Goal: Communication & Community: Answer question/provide support

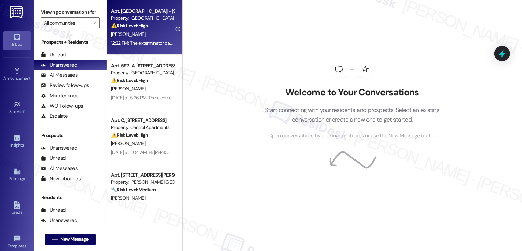
click at [145, 51] on div "Apt. [GEOGRAPHIC_DATA] - [STREET_ADDRESS][GEOGRAPHIC_DATA][STREET_ADDRESS] Prop…" at bounding box center [144, 27] width 75 height 55
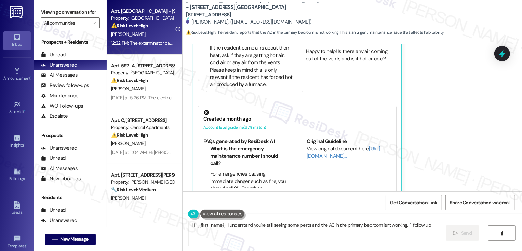
scroll to position [421, 0]
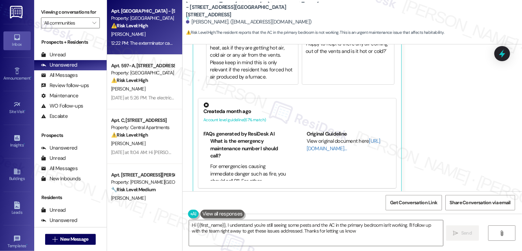
type textarea "Hi {{first_name}}, I understand you're still seeing some pests and the AC in th…"
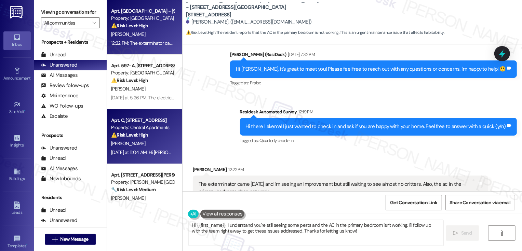
scroll to position [31, 0]
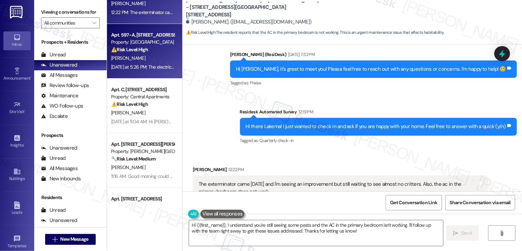
click at [149, 59] on div "[PERSON_NAME]" at bounding box center [142, 58] width 65 height 9
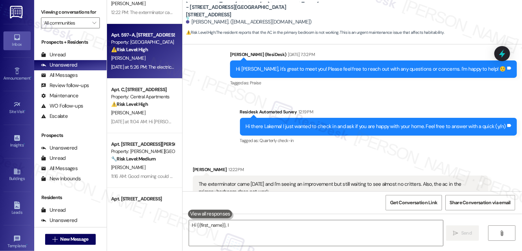
click at [149, 59] on div "[PERSON_NAME]" at bounding box center [142, 58] width 65 height 9
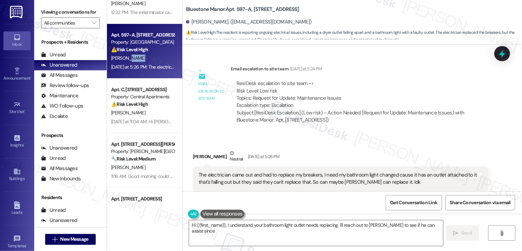
scroll to position [864, 0]
type textarea "Hi {{first_name}}, I understand your bathroom light outlet needs replacing. I'l…"
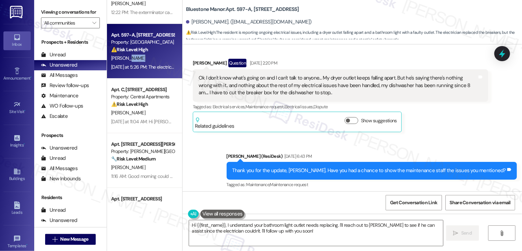
scroll to position [590, 0]
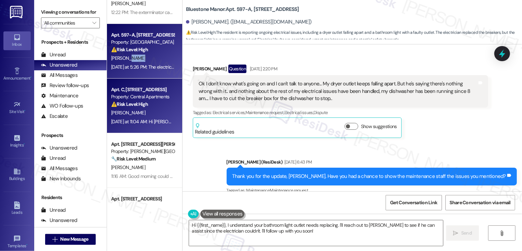
click at [163, 129] on div "Apt. C, [STREET_ADDRESS] Property: Central Apartments ⚠️ Risk Level: High The r…" at bounding box center [144, 106] width 75 height 55
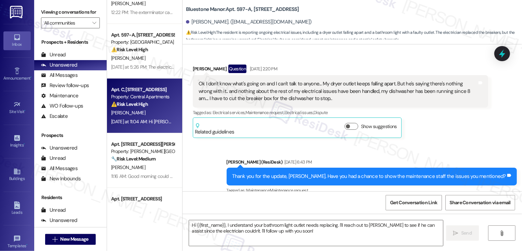
type textarea "Fetching suggested responses. Please feel free to read through the conversation…"
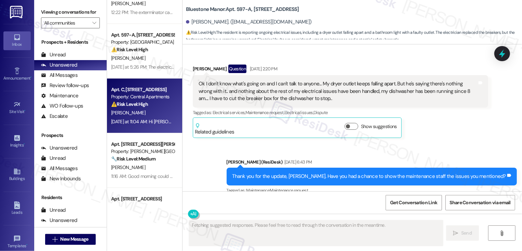
click at [163, 129] on div "Apt. C, [STREET_ADDRESS] Property: Central Apartments ⚠️ Risk Level: High The r…" at bounding box center [144, 106] width 75 height 55
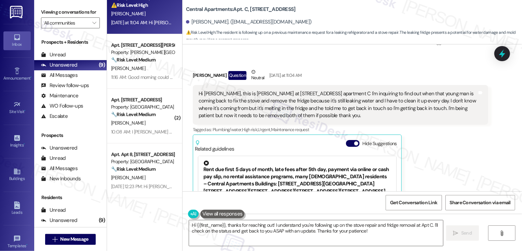
scroll to position [692, 0]
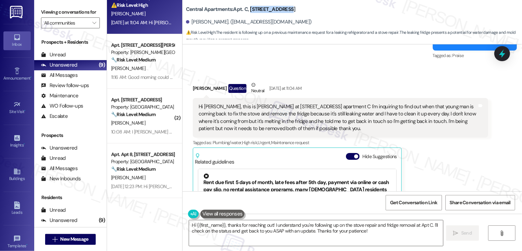
drag, startPoint x: 245, startPoint y: 10, endPoint x: 315, endPoint y: 11, distance: 69.5
click at [315, 11] on div "Central Apartments: Apt. C, [STREET_ADDRESS]" at bounding box center [254, 9] width 137 height 9
copy b "[STREET_ADDRESS]"
click at [284, 103] on div "Hi [PERSON_NAME], this is [PERSON_NAME] at [STREET_ADDRESS] apartment C I'm inq…" at bounding box center [338, 117] width 279 height 29
click at [295, 103] on div "Hi [PERSON_NAME], this is [PERSON_NAME] at [STREET_ADDRESS] apartment C I'm inq…" at bounding box center [338, 117] width 279 height 29
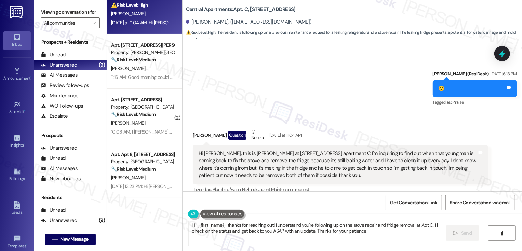
scroll to position [646, 0]
click at [284, 233] on textarea "Hi {{first_name}}, thanks for reaching out! I understand you're following up on…" at bounding box center [316, 234] width 254 height 26
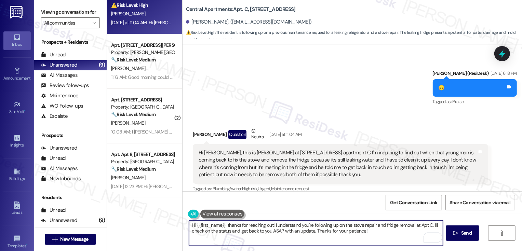
drag, startPoint x: 410, startPoint y: 225, endPoint x: 413, endPoint y: 232, distance: 7.1
click at [413, 231] on textarea "Hi {{first_name}}, thanks for reaching out! I understand you're following up on…" at bounding box center [316, 234] width 254 height 26
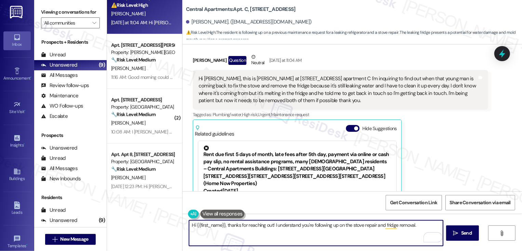
scroll to position [759, 0]
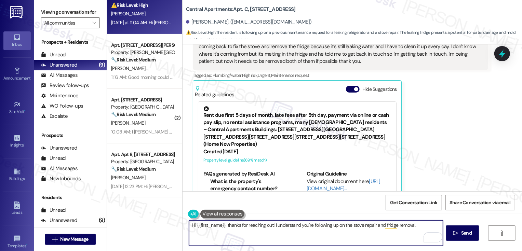
click at [327, 233] on textarea "Hi {{first_name}}, thanks for reaching out! I understand you're following up on…" at bounding box center [316, 234] width 254 height 26
click at [418, 227] on textarea "Hi {{first_name}}, thanks for reaching out! I understand you're following up on…" at bounding box center [316, 234] width 254 height 26
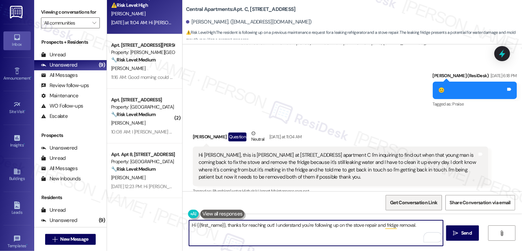
scroll to position [630, 0]
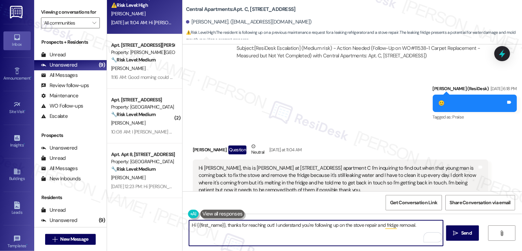
click at [401, 227] on textarea "Hi {{first_name}}, thanks for reaching out! I understand you're following up on…" at bounding box center [316, 234] width 254 height 26
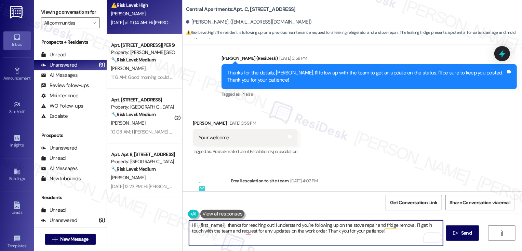
scroll to position [433, 0]
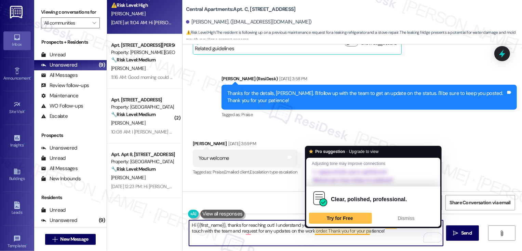
drag, startPoint x: 316, startPoint y: 230, endPoint x: 399, endPoint y: 234, distance: 82.9
click at [400, 234] on textarea "Hi {{first_name}}, thanks for reaching out! I understand you're following up on…" at bounding box center [316, 234] width 254 height 26
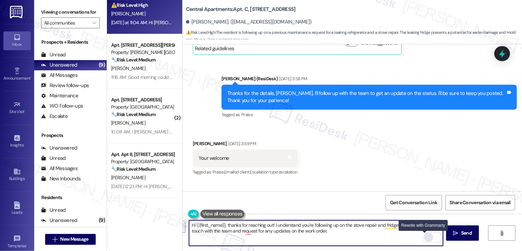
click at [425, 239] on div "Rewrite with Grammarly" at bounding box center [429, 238] width 8 height 8
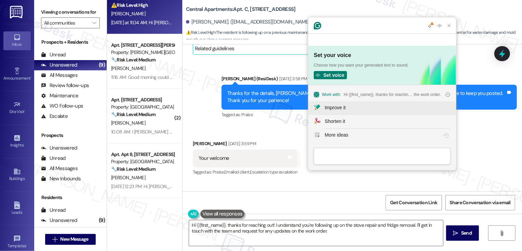
click at [341, 110] on div "Improve it" at bounding box center [335, 107] width 21 height 7
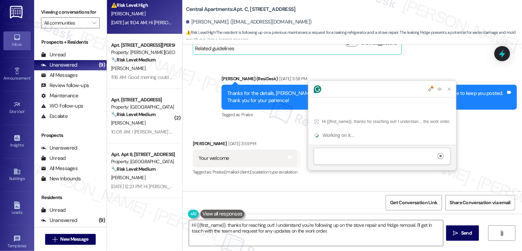
scroll to position [0, 0]
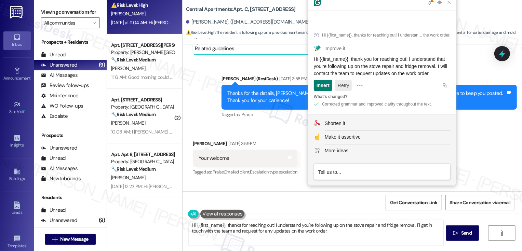
click at [345, 84] on button "Retry" at bounding box center [343, 85] width 17 height 11
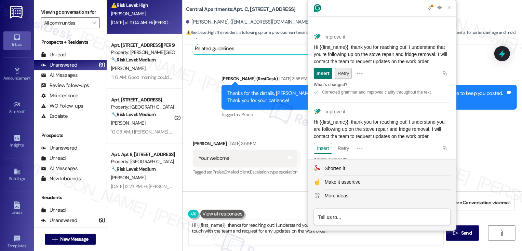
scroll to position [37, 0]
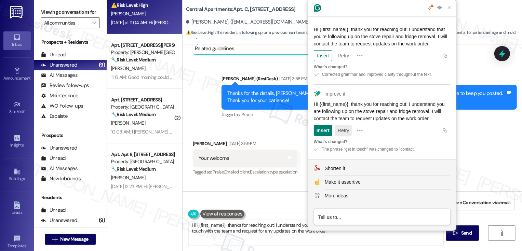
click at [346, 132] on button "Retry" at bounding box center [343, 130] width 17 height 11
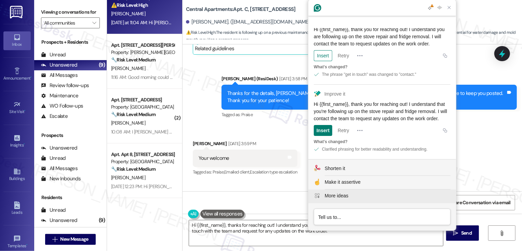
click at [346, 197] on div "More ideas" at bounding box center [337, 196] width 24 height 7
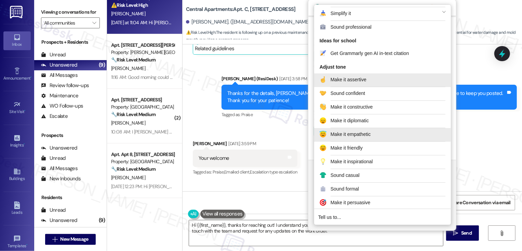
scroll to position [80, 0]
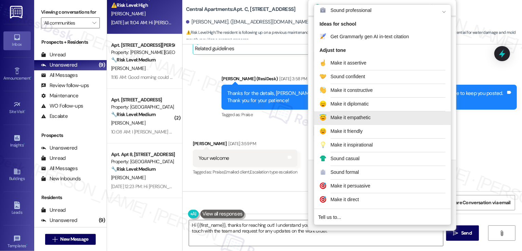
click at [353, 120] on div "Make it empathetic" at bounding box center [351, 117] width 40 height 7
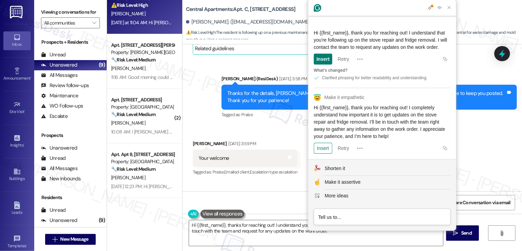
scroll to position [190, 0]
click at [325, 153] on div "Insert" at bounding box center [323, 148] width 13 height 11
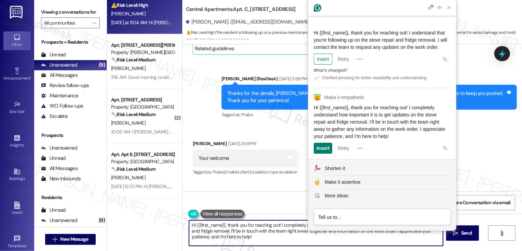
click at [246, 243] on textarea "Hi {{first_name}}, thank you for reaching out! I completely understand how impo…" at bounding box center [316, 234] width 254 height 26
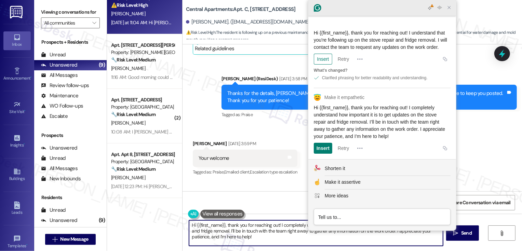
click at [448, 8] on icon "Close Grammarly Assistant" at bounding box center [449, 7] width 5 height 5
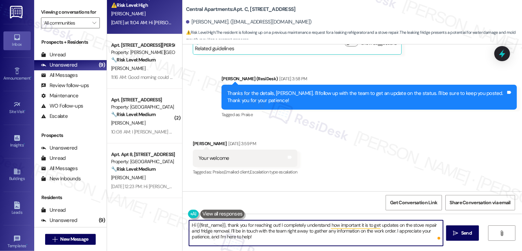
drag, startPoint x: 205, startPoint y: 238, endPoint x: 274, endPoint y: 238, distance: 69.4
click at [274, 238] on textarea "Hi {{first_name}}, thank you for reaching out! I completely understand how impo…" at bounding box center [316, 234] width 254 height 26
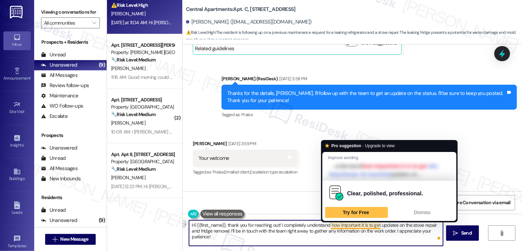
drag, startPoint x: 279, startPoint y: 225, endPoint x: 377, endPoint y: 223, distance: 97.5
click at [377, 224] on textarea "Hi {{first_name}}, thank you for reaching out! I completely understand how impo…" at bounding box center [316, 234] width 254 height 26
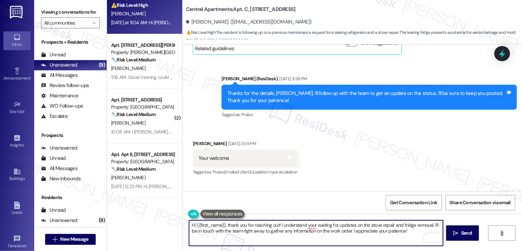
click at [247, 231] on textarea "Hi {{first_name}}, thank you for reaching out! I understand your waiting for up…" at bounding box center [316, 234] width 254 height 26
click at [342, 234] on textarea "Hi {{first_name}}, thank you for reaching out! I understand you're waiting for …" at bounding box center [316, 234] width 254 height 26
type textarea "Hi {{first_name}}, thank you for reaching out! I understand you're waiting for …"
click at [459, 235] on span " Send" at bounding box center [463, 233] width 22 height 7
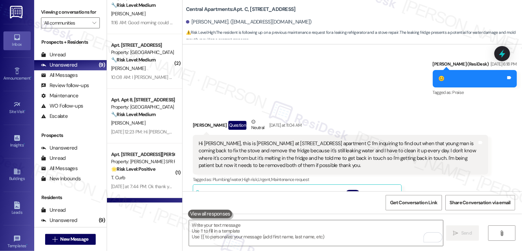
scroll to position [611, 0]
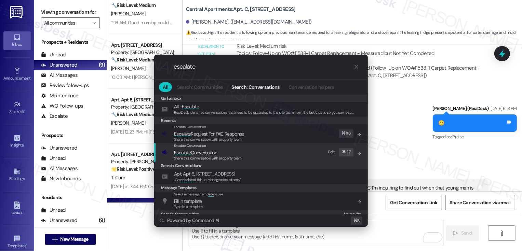
type input "escalate"
click at [266, 153] on div "Escalate Conversation Escalate Conversation Share this conversation with proper…" at bounding box center [262, 152] width 200 height 18
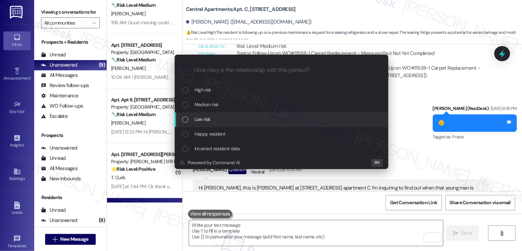
click at [234, 115] on div "Low risk" at bounding box center [282, 120] width 214 height 15
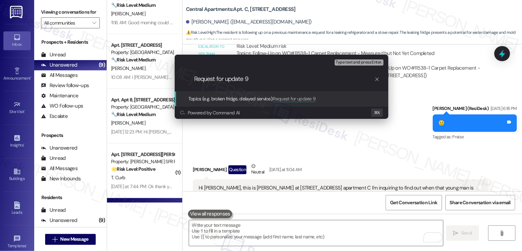
paste input "Service Request #11488"
click at [274, 80] on input "Request for update 9Service Request #11488" at bounding box center [284, 79] width 180 height 7
click at [299, 81] on input "Request for update (Work Order #11488" at bounding box center [284, 79] width 180 height 7
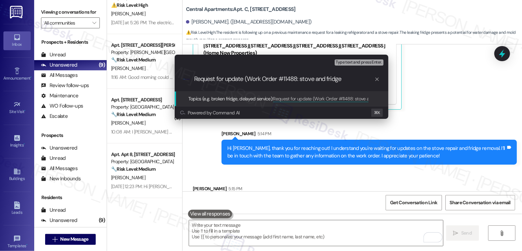
scroll to position [862, 0]
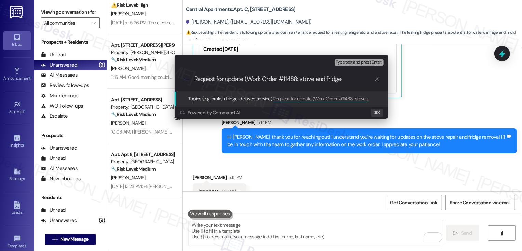
type input "Request for update (Work Order #11488: stove and fridge)"
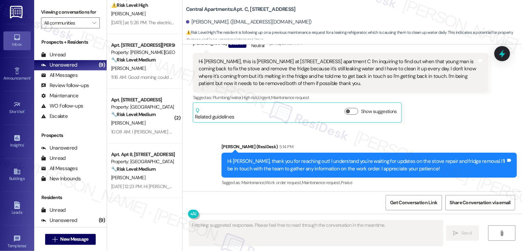
scroll to position [781, 0]
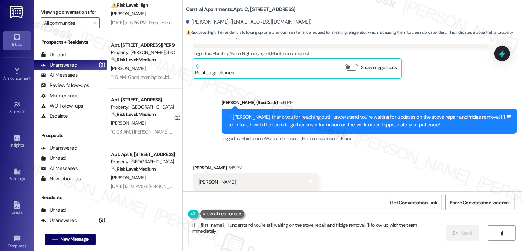
click at [327, 229] on textarea "Hi {{first_name}}, I understand you're still waiting on the stove repair and fr…" at bounding box center [316, 234] width 254 height 26
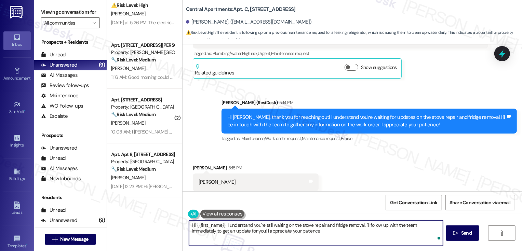
type textarea "Hi {{first_name}}, I understand you're still waiting on the stove repair and fr…"
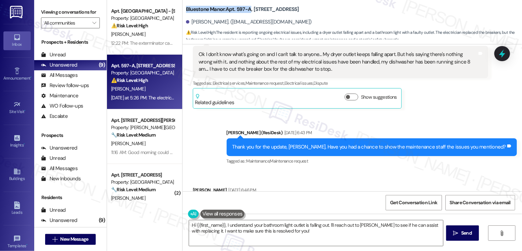
scroll to position [628, 0]
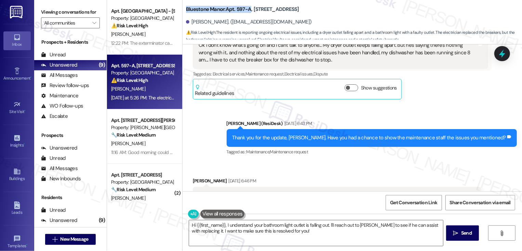
click at [253, 8] on b "Bluestone Manor: Apt. 597-A, [STREET_ADDRESS]" at bounding box center [242, 9] width 113 height 7
drag, startPoint x: 249, startPoint y: 9, endPoint x: 345, endPoint y: 11, distance: 96.1
click at [346, 11] on div "Bluestone Manor: Apt. 597-A, 59 Hurricane Shoals Rd NE Desiree Mills. (desmills…" at bounding box center [354, 21] width 336 height 38
copy b "59 Hurricane Shoals Rd NE"
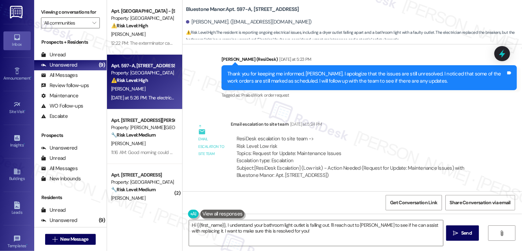
scroll to position [864, 0]
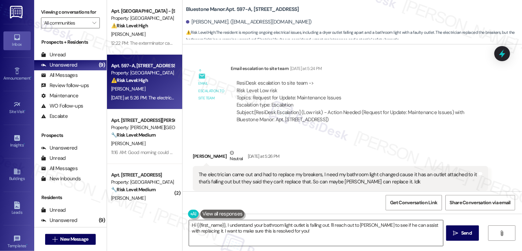
click at [247, 237] on textarea "Hi {{first_name}}, I understand your bathroom light outlet is falling out. I'll…" at bounding box center [316, 234] width 254 height 26
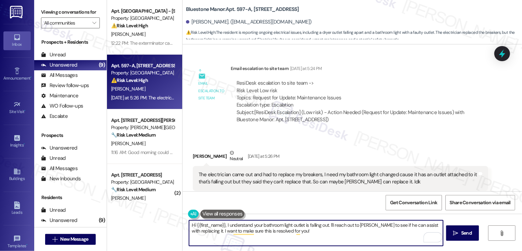
click at [226, 233] on textarea "Hi {{first_name}}, I understand your bathroom light outlet is falling out. I'll…" at bounding box center [316, 234] width 254 height 26
click at [226, 231] on textarea "Hi {{first_name}}, I understand your bathroom light outlet is falling out. I'll…" at bounding box center [316, 234] width 254 height 26
click at [426, 238] on div "Rewrite with Grammarly" at bounding box center [429, 238] width 8 height 8
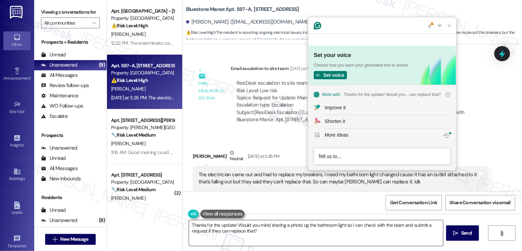
scroll to position [0, 0]
click at [340, 112] on button "Improve it" at bounding box center [383, 109] width 148 height 14
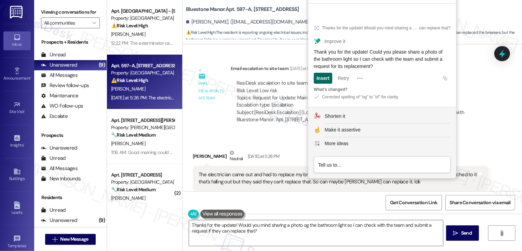
click at [324, 80] on div "Insert" at bounding box center [323, 78] width 13 height 11
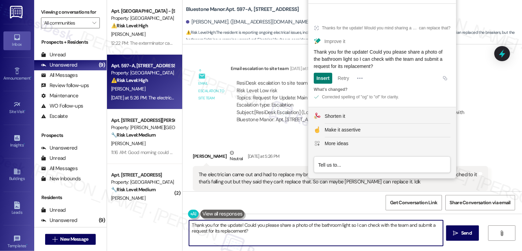
click at [212, 231] on textarea "Thank you for the update! Could you please share a photo of the bathroom light …" at bounding box center [316, 234] width 254 height 26
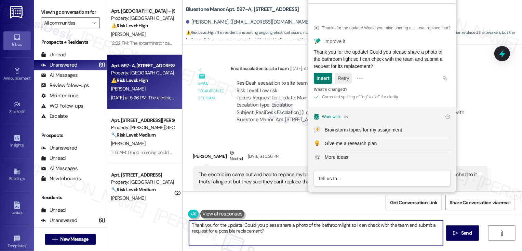
click at [342, 78] on button "Retry" at bounding box center [343, 78] width 17 height 11
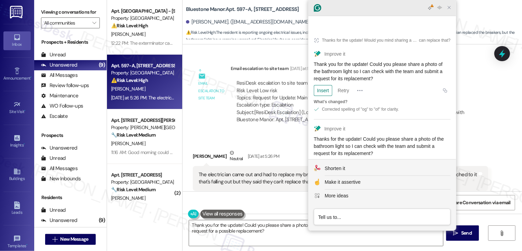
click at [449, 8] on icon "Close Grammarly Assistant" at bounding box center [449, 7] width 5 height 5
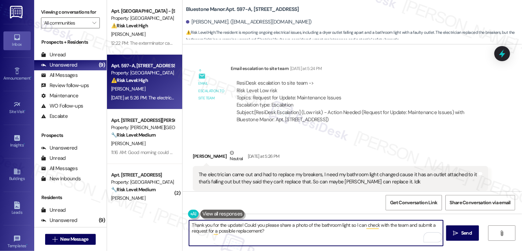
click at [301, 236] on textarea "Thank you for the update! Could you please share a photo of the bathroom light …" at bounding box center [316, 234] width 254 height 26
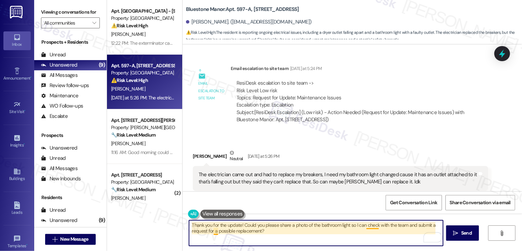
click at [213, 234] on textarea "Thank you for the update! Could you please share a photo of the bathroom light …" at bounding box center [316, 234] width 254 height 26
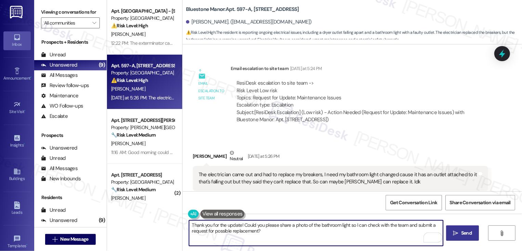
type textarea "Thank you for the update! Could you please share a photo of the bathroom light …"
click at [467, 232] on span "Send" at bounding box center [466, 233] width 11 height 7
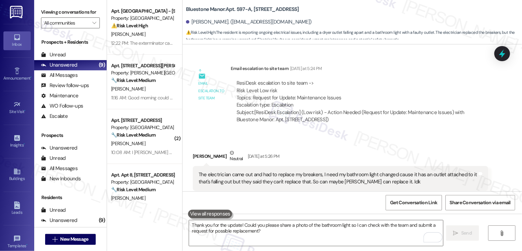
scroll to position [918, 0]
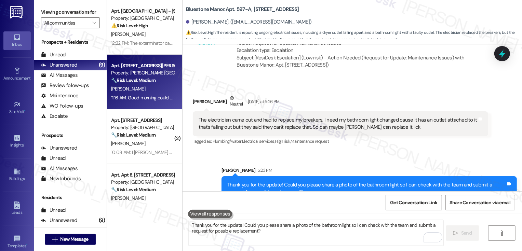
click at [135, 86] on div "[PERSON_NAME]" at bounding box center [142, 89] width 65 height 9
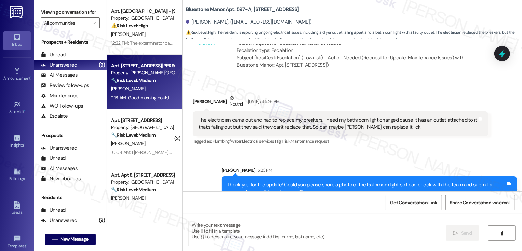
click at [135, 86] on div "[PERSON_NAME]" at bounding box center [142, 89] width 65 height 9
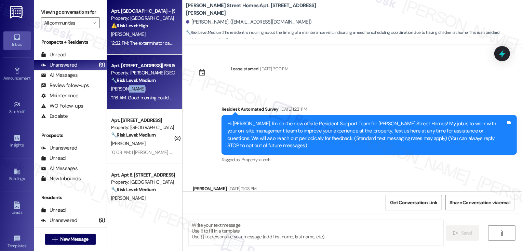
click at [142, 43] on div "12:22 PM: The exterminator came last Friday and I'm seeing an improvement but s…" at bounding box center [273, 43] width 324 height 6
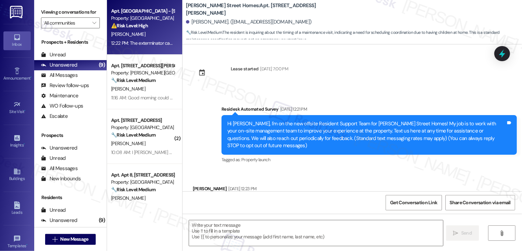
scroll to position [1199, 0]
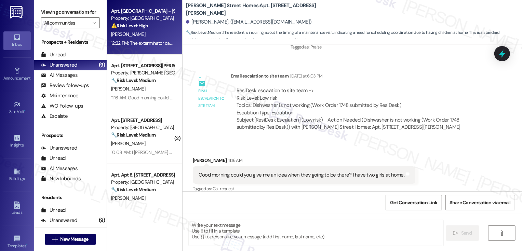
type textarea "Fetching suggested responses. Please feel free to read through the conversation…"
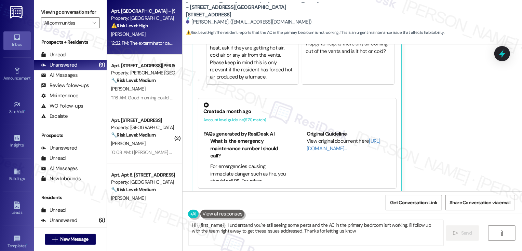
type textarea "Hi {{first_name}}, I understand you're still seeing some pests and the AC in th…"
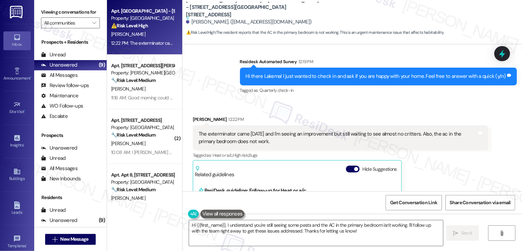
scroll to position [240, 0]
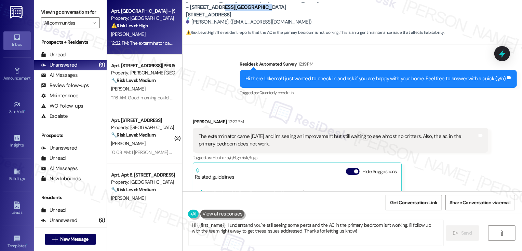
drag, startPoint x: 181, startPoint y: 11, endPoint x: 231, endPoint y: 12, distance: 49.3
click at [231, 12] on b "West Street Condos: Apt. West Street - 4954 West Street, 4954 West Street Sugge…" at bounding box center [254, 10] width 137 height 26
copy b "4954 West Street"
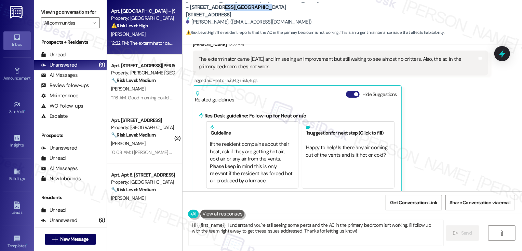
click at [350, 91] on button "Hide Suggestions" at bounding box center [353, 94] width 14 height 7
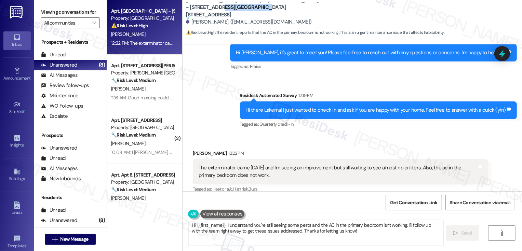
scroll to position [230, 0]
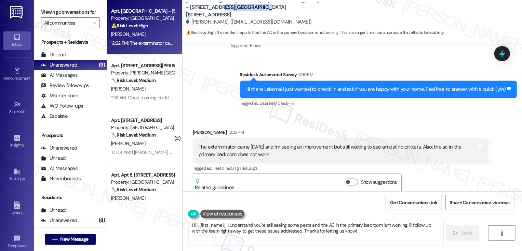
drag, startPoint x: 432, startPoint y: 140, endPoint x: 435, endPoint y: 147, distance: 8.2
click at [435, 147] on div "The exterminator came [DATE] and I'm seeing an improvement but still waiting to…" at bounding box center [338, 151] width 279 height 15
copy div "the ac in the primary bedroom does not work."
click at [400, 124] on div "Received via SMS Lakema Howard 12:22 PM The exterminator came last Friday and I…" at bounding box center [341, 161] width 306 height 75
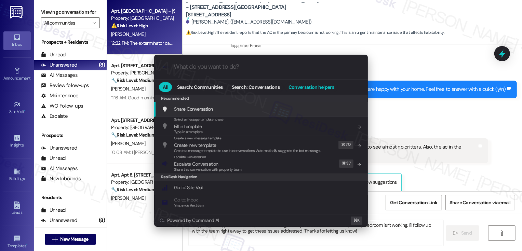
click at [308, 89] on span "Conversation helpers" at bounding box center [311, 87] width 45 height 5
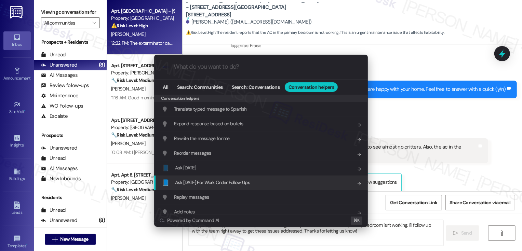
click at [208, 181] on span "Ask Friday For Work Order Follow Ups" at bounding box center [212, 183] width 75 height 6
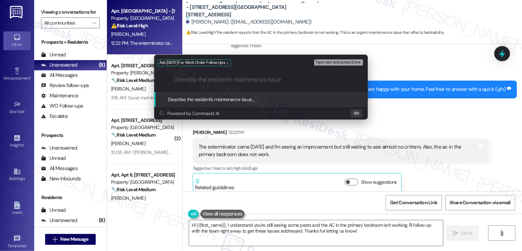
paste input "the ac in the primary bedroom does not work."
type input "the ac in the primary bedroom does not work."
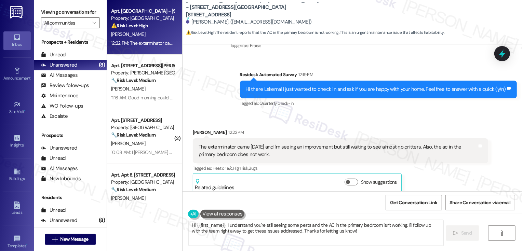
click at [222, 232] on textarea "Hi {{first_name}}, I understand you're still seeing some pests and the AC in th…" at bounding box center [316, 234] width 254 height 26
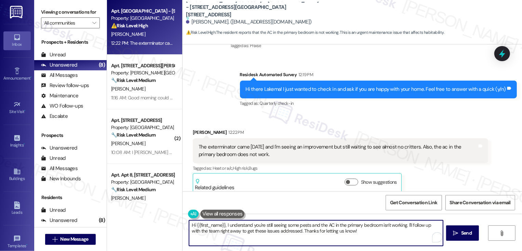
click at [256, 232] on textarea "Hi {{first_name}}, I understand you're still seeing some pests and the AC in th…" at bounding box center [316, 234] width 254 height 26
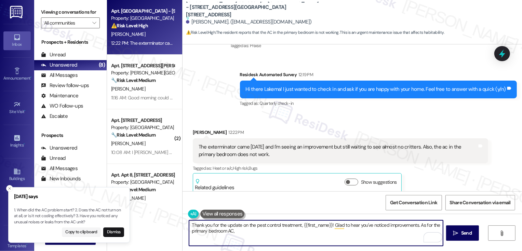
type textarea "Thank you for the update on the pest control treatment, {{first_name}}! Glad to…"
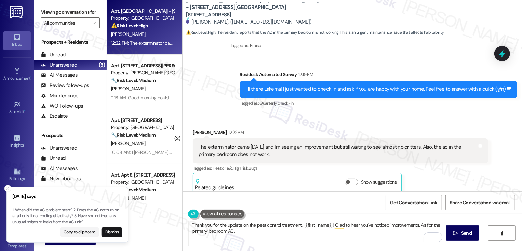
click at [77, 210] on p "1. When did the AC problem start? 2. Does the AC not turn on at all, or is it n…" at bounding box center [67, 217] width 110 height 18
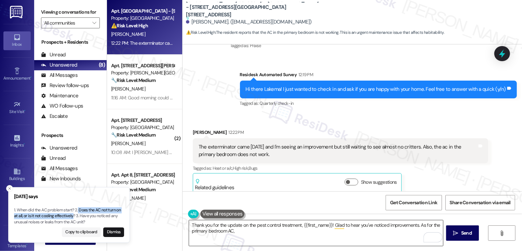
click at [253, 234] on textarea "Thank you for the update on the pest control treatment, {{first_name}}! Glad to…" at bounding box center [316, 234] width 254 height 26
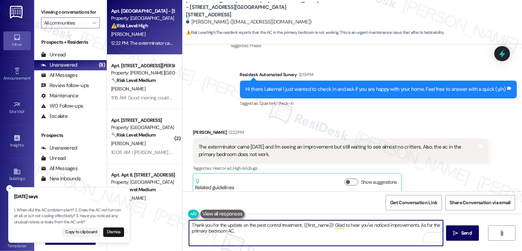
paste textarea "Does the AC not turn on at all, or is it not cooling effectively"
click at [235, 234] on textarea "Thank you for the update on the pest control treatment, {{first_name}}! Glad to…" at bounding box center [316, 234] width 254 height 26
click at [255, 232] on textarea "Thank you for the update on the pest control treatment, {{first_name}}! Glad to…" at bounding box center [316, 234] width 254 height 26
paste textarea "—I’m glad to hear you’ve noticed improvements! Regarding the primary bedroom AC…"
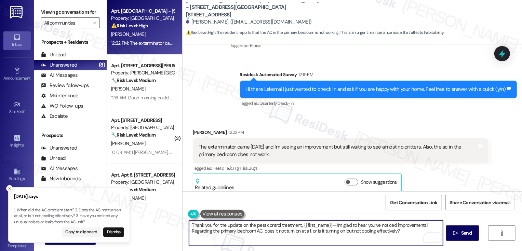
click at [332, 225] on textarea "Thank you for the update on the pest control treatment, {{first_name}}—I’m glad…" at bounding box center [316, 234] width 254 height 26
type textarea "Thank you for the update on the pest control treatment, {{first_name}}! I’m gla…"
click at [455, 235] on icon "" at bounding box center [456, 233] width 5 height 5
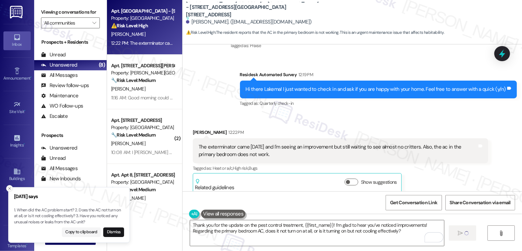
click at [11, 188] on icon "Close toast" at bounding box center [10, 189] width 4 height 4
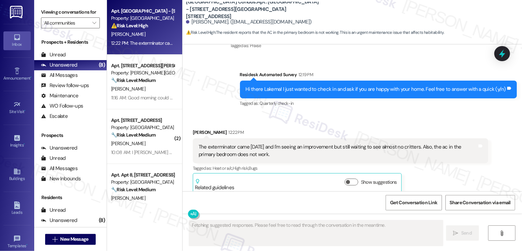
scroll to position [229, 0]
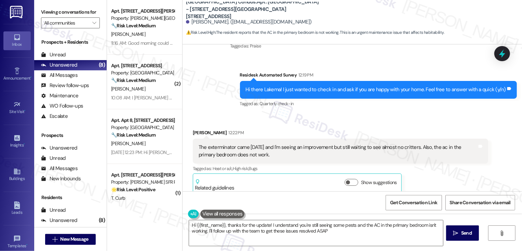
type textarea "Hi {{first_name}}, thanks for the update! I understand you're still seeing some…"
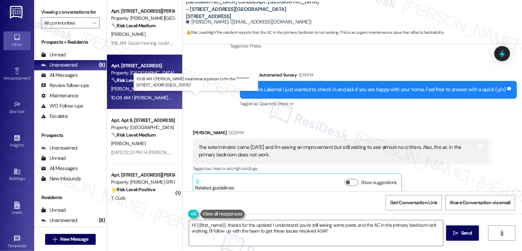
click at [153, 96] on div "10:08 AM: I ned maintenace person to fin the ******* 924 midtown way gainesvill…" at bounding box center [208, 98] width 194 height 6
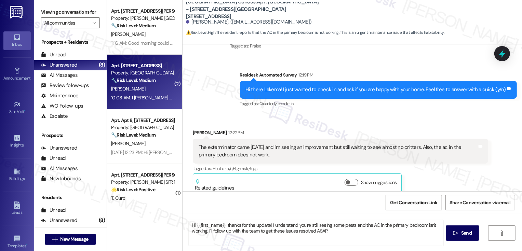
click at [153, 96] on div "10:08 AM: I ned maintenace person to fin the ******* 924 midtown way gainesvill…" at bounding box center [208, 98] width 194 height 6
type textarea "Fetching suggested responses. Please feel free to read through the conversation…"
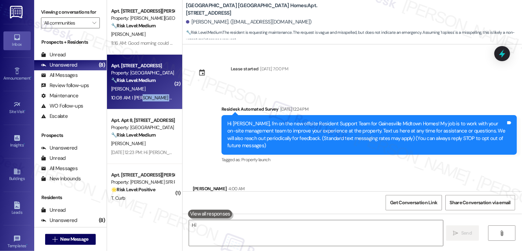
click at [143, 57] on div "Apt. 924-MIDTWN, 807 Midtown Way Property: Gainesville Midtown Homes 🔧 Risk Lev…" at bounding box center [144, 82] width 75 height 55
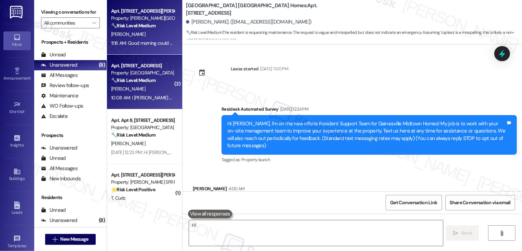
click at [141, 42] on div "11:16 AM: Good morning could you give me an idea when they going to be there? I…" at bounding box center [214, 43] width 206 height 6
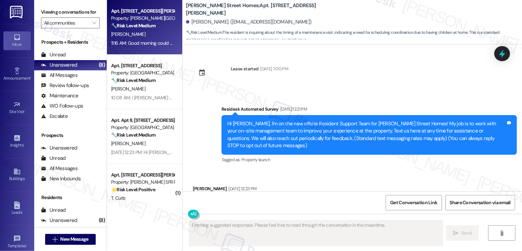
scroll to position [1199, 0]
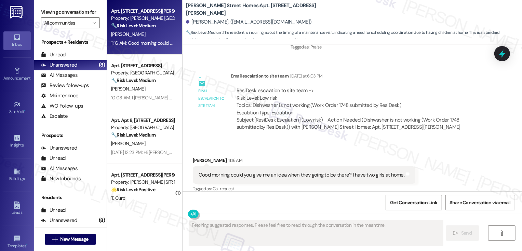
click at [147, 30] on div "[PERSON_NAME]" at bounding box center [142, 34] width 65 height 9
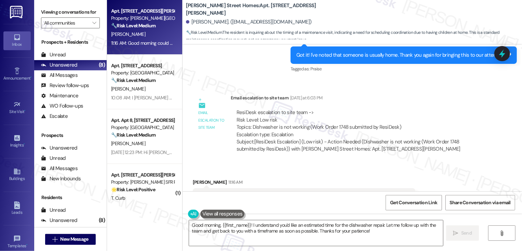
scroll to position [1189, 0]
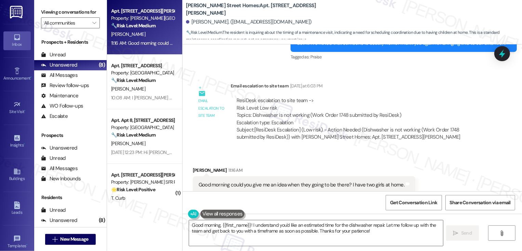
click at [443, 127] on div "Subject: [ResiDesk Escalation] (Low risk) - Action Needed (Dishwasher is not wo…" at bounding box center [360, 134] width 246 height 15
copy div "1748"
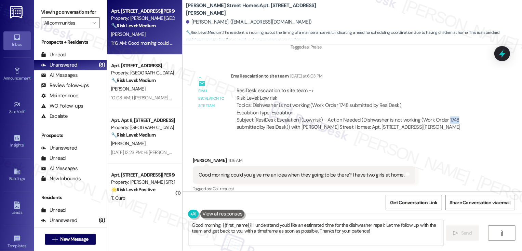
click at [210, 226] on textarea "Good morning, {{first_name}}! I understand you'd like an estimated time for the…" at bounding box center [316, 234] width 254 height 26
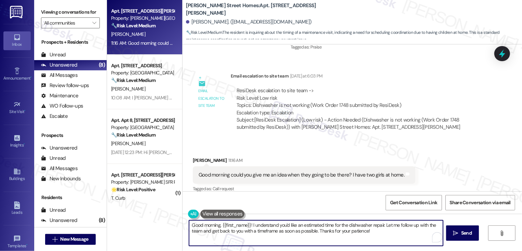
click at [210, 226] on textarea "Good morning, {{first_name}}! I understand you'd like an estimated time for the…" at bounding box center [316, 234] width 254 height 26
drag, startPoint x: 224, startPoint y: 225, endPoint x: 244, endPoint y: 244, distance: 26.9
click at [244, 243] on textarea "Hi, {{first_name}}! I understand you'd like an estimated time for the dishwashe…" at bounding box center [316, 234] width 254 height 26
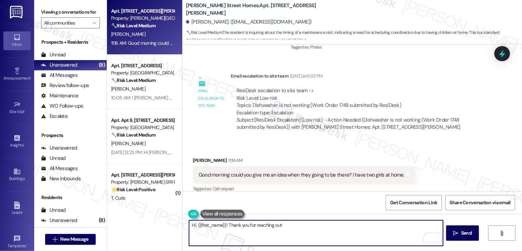
drag, startPoint x: 225, startPoint y: 227, endPoint x: 337, endPoint y: 229, distance: 111.5
click at [336, 228] on textarea "Hi, {{first_name}}! Thank you for reaching out" at bounding box center [316, 234] width 254 height 26
click at [300, 226] on textarea "Hi, {{first_name}}! I haven't received any updates just yet but the team will b…" at bounding box center [316, 234] width 254 height 26
click at [401, 226] on textarea "Hi, {{first_name}}! I haven't received any updates just yet as it depends on th…" at bounding box center [316, 234] width 254 height 26
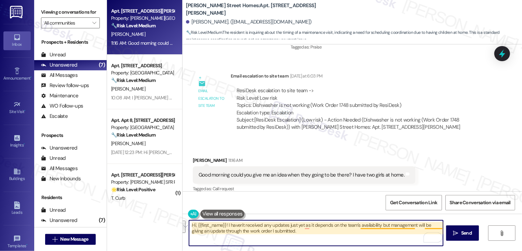
click at [395, 229] on textarea "Hi, {{first_name}}! I haven't received any updates just yet as it depends on th…" at bounding box center [316, 234] width 254 height 26
click at [396, 227] on textarea "Hi, {{first_name}}! I haven't received any updates just yet as it depends on th…" at bounding box center [316, 234] width 254 height 26
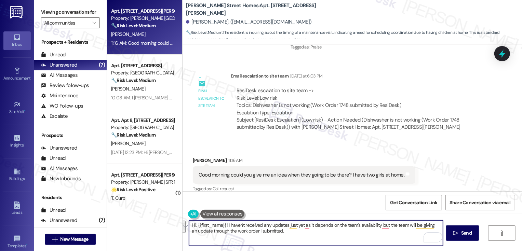
paste textarea "{{first_name}}! No updates just yet—it depends on when the team is available—bu…"
click at [265, 226] on textarea "Hi {{first_name}}! No updates just yet—it depends on when the team is available…" at bounding box center [316, 234] width 254 height 26
click at [337, 235] on textarea "Hi {{first_name}}! No updates just yet, as it depends on when the team is avail…" at bounding box center [316, 234] width 254 height 26
click at [355, 225] on textarea "Hi {{first_name}}! No updates just yet, as it depends on when the team is avail…" at bounding box center [316, 234] width 254 height 26
click at [375, 231] on textarea "Hi {{first_name}}! No updates just yet, as it depends on when the team is avail…" at bounding box center [316, 234] width 254 height 26
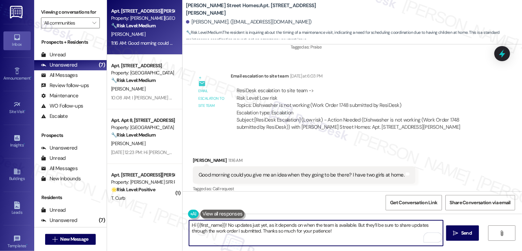
click at [236, 227] on textarea "Hi {{first_name}}! No updates just yet, as it depends on when the team is avail…" at bounding box center [316, 234] width 254 height 26
click at [272, 235] on textarea "Hi {{first_name}}! No updates just yet, as it depends on when the team is avail…" at bounding box center [316, 234] width 254 height 26
click at [336, 234] on textarea "Hi {{first_name}}! No updates just yet, as it depends on when the team is avail…" at bounding box center [316, 234] width 254 height 26
type textarea "Hi {{first_name}}! No updates just yet, as it depends on when the team is avail…"
click at [463, 237] on span "Send" at bounding box center [466, 233] width 11 height 7
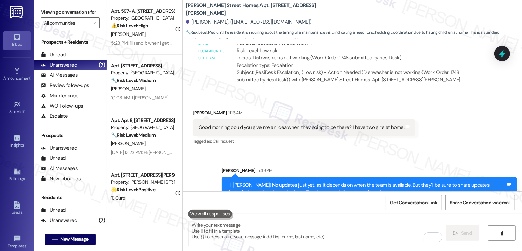
scroll to position [1254, 0]
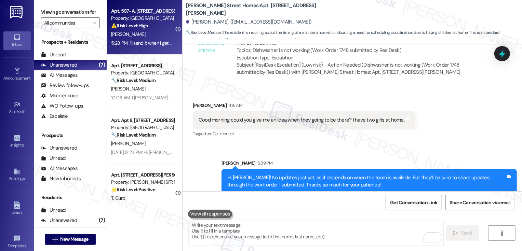
click at [139, 41] on div "5:28 PM: I'll send it when I get home... 5:28 PM: I'll send it when I get home.…" at bounding box center [147, 43] width 72 height 6
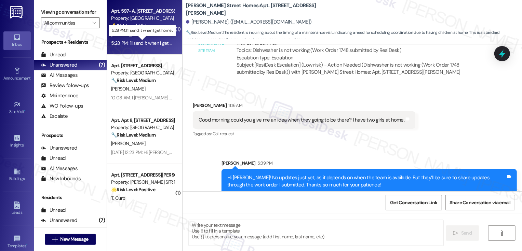
type textarea "Fetching suggested responses. Please feel free to read through the conversation…"
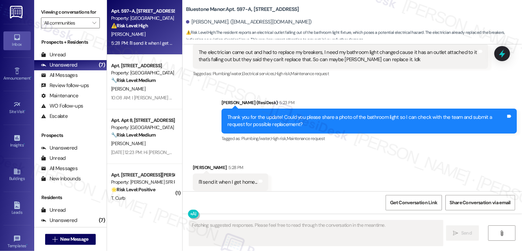
scroll to position [987, 0]
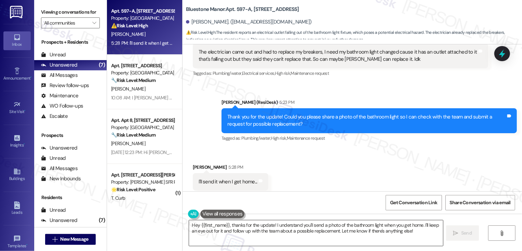
click at [250, 229] on textarea "Hey {{first_name}}, thanks for the update! I understand you'll send a photo of …" at bounding box center [316, 234] width 254 height 26
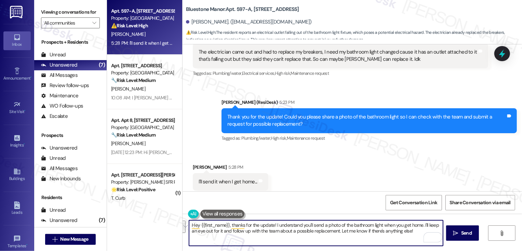
drag, startPoint x: 329, startPoint y: 231, endPoint x: 173, endPoint y: 218, distance: 156.6
click at [173, 218] on div "Apt. 597-A, 59 Hurricane Shoals Rd NE Property: Bluestone Manor ⚠️ Risk Level: …" at bounding box center [314, 125] width 415 height 251
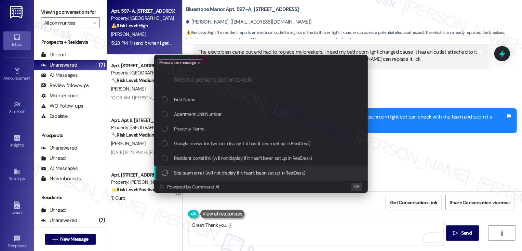
click at [229, 227] on div "Personalize message .cls-1{fill:#0a055f;}.cls-2{fill:#0cc4c4;} resideskLogoBlue…" at bounding box center [261, 125] width 522 height 251
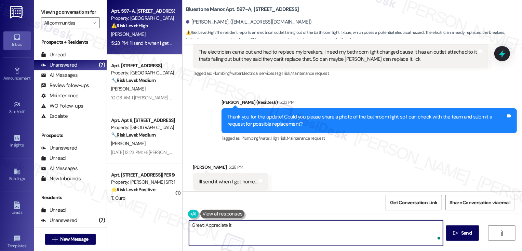
type textarea "Great! Appreciate it!"
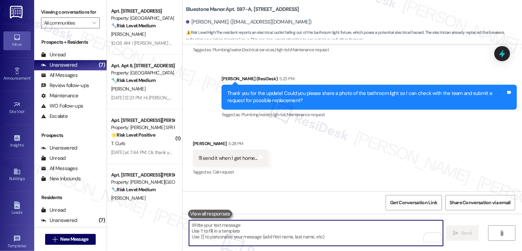
scroll to position [1034, 0]
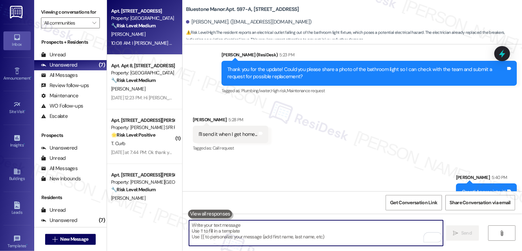
click at [142, 44] on div "10:08 AM: I ned maintenace person to fin the ******* 924 midtown way gainesvill…" at bounding box center [208, 43] width 194 height 6
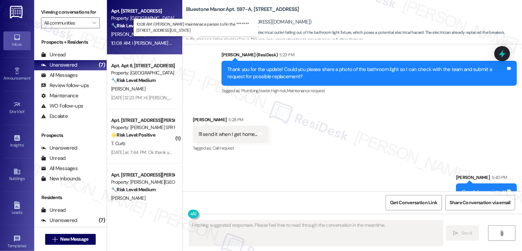
click at [142, 44] on div "10:08 AM: I ned maintenace person to fin the ******* 924 midtown way gainesvill…" at bounding box center [208, 43] width 194 height 6
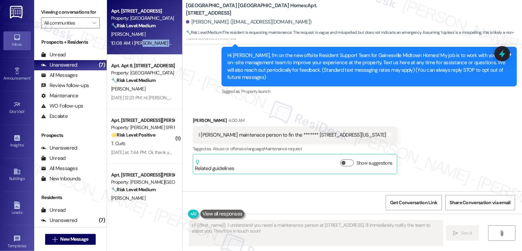
scroll to position [61, 0]
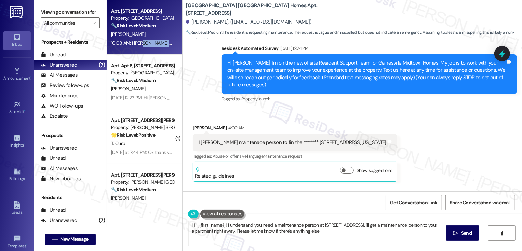
type textarea "Hi {{first_name}}! I understand you need a maintenance person at 924 Midtown Wa…"
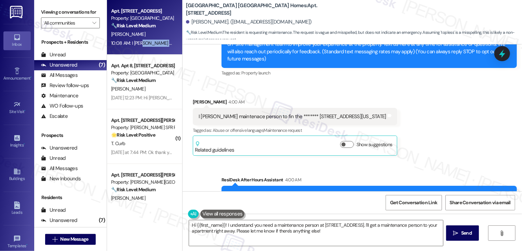
scroll to position [52, 0]
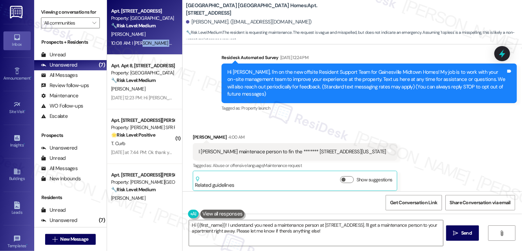
click at [292, 118] on div "Survey, sent via SMS Residesk Automated Survey Aug 14, 2025 at 12:24 PM Hi Mari…" at bounding box center [370, 83] width 306 height 69
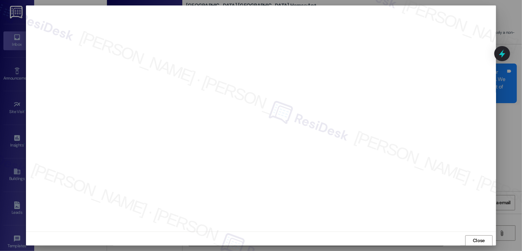
scroll to position [0, 0]
click at [473, 237] on span "Close" at bounding box center [479, 240] width 12 height 7
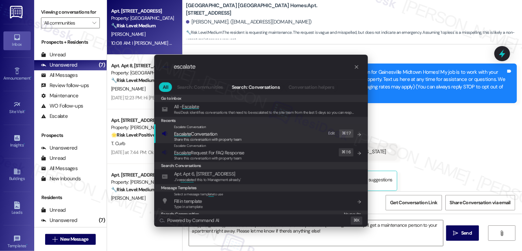
type input "escalate"
click at [217, 130] on span "Escalate Conversation" at bounding box center [195, 134] width 43 height 8
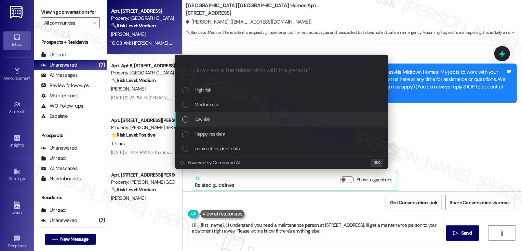
click at [214, 120] on div "Low risk" at bounding box center [282, 120] width 200 height 8
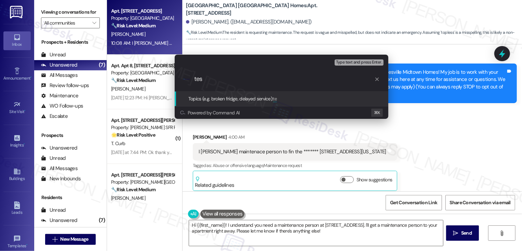
type input "test"
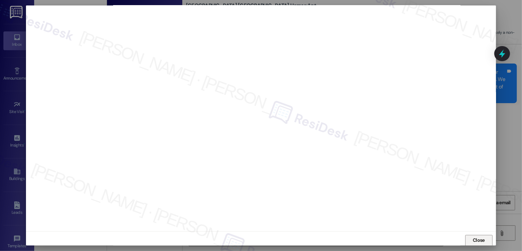
click at [478, 242] on span "Close" at bounding box center [479, 240] width 12 height 7
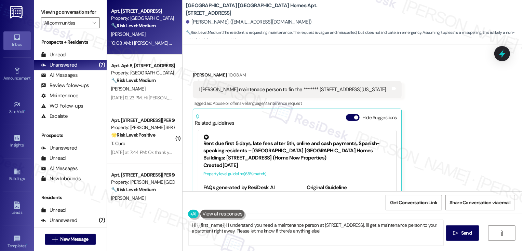
scroll to position [363, 0]
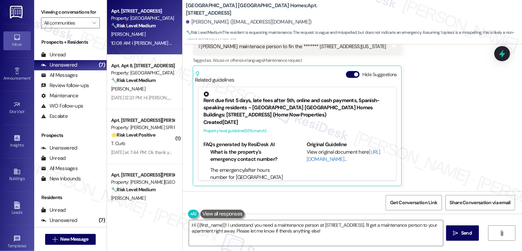
drag, startPoint x: 246, startPoint y: 4, endPoint x: 249, endPoint y: 11, distance: 7.6
click at [249, 11] on b "Gainesville Midtown Homes: Apt. 924-MIDTWN, 807 Midtown Way" at bounding box center [254, 9] width 137 height 15
copy b "Apt. [STREET_ADDRESS]"
click at [250, 8] on b "Gainesville Midtown Homes: Apt. 924-MIDTWN, 807 Midtown Way" at bounding box center [254, 9] width 137 height 15
drag, startPoint x: 291, startPoint y: 5, endPoint x: 293, endPoint y: 9, distance: 4.5
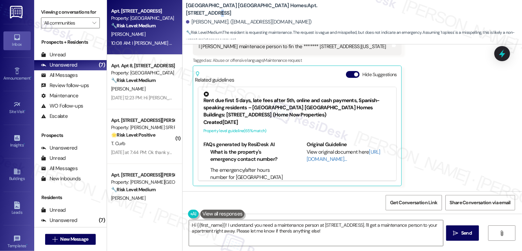
click at [293, 9] on b "Gainesville Midtown Homes: Apt. 924-MIDTWN, 807 Midtown Way" at bounding box center [254, 9] width 137 height 15
copy b "8"
click at [294, 9] on b "Gainesville Midtown Homes: Apt. 924-MIDTWN, 807 Midtown Way" at bounding box center [254, 9] width 137 height 15
click at [290, 8] on b "Gainesville Midtown Homes: Apt. 924-MIDTWN, 807 Midtown Way" at bounding box center [254, 9] width 137 height 15
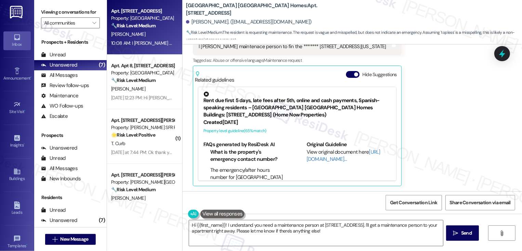
drag, startPoint x: 291, startPoint y: 6, endPoint x: 291, endPoint y: 14, distance: 7.9
click at [291, 14] on b "Gainesville Midtown Homes: Apt. 924-MIDTWN, 807 Midtown Way" at bounding box center [254, 9] width 137 height 15
copy b "807 Midtown Way"
click at [330, 233] on textarea "Hi {{first_name}}! I understand you need a maintenance person at 924 Midtown Wa…" at bounding box center [316, 234] width 254 height 26
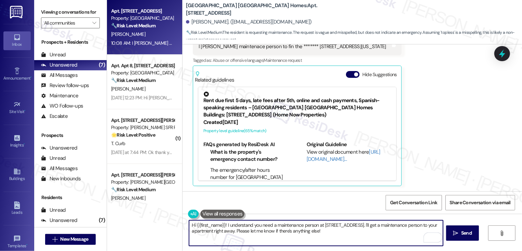
scroll to position [294, 0]
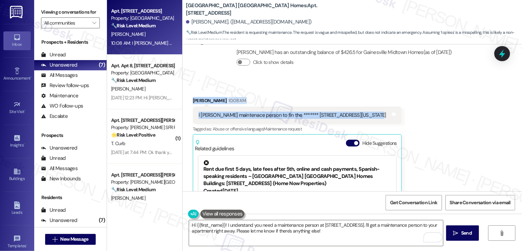
drag, startPoint x: 189, startPoint y: 101, endPoint x: 365, endPoint y: 115, distance: 176.4
click at [365, 115] on div "Mario Alvarado 10:08 AM I ned maintenace person to fin the ******* 924 midtown …" at bounding box center [297, 176] width 209 height 158
copy div "Mario Alvarado 10:08 AM I ned maintenace person to fin the ******* 924 midtown …"
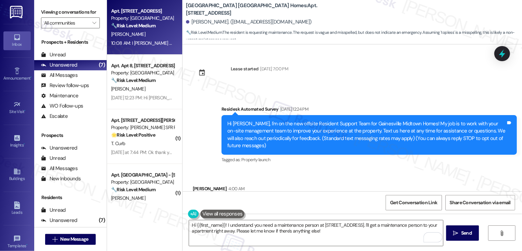
scroll to position [294, 0]
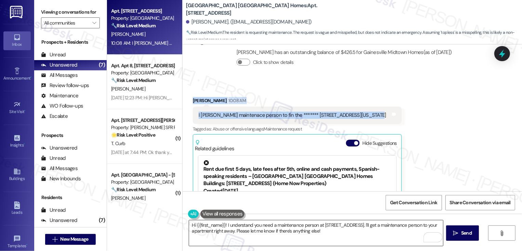
click at [231, 222] on textarea "Hi {{first_name}}! I understand you need a maintenance person at [STREET_ADDRES…" at bounding box center [316, 234] width 254 height 26
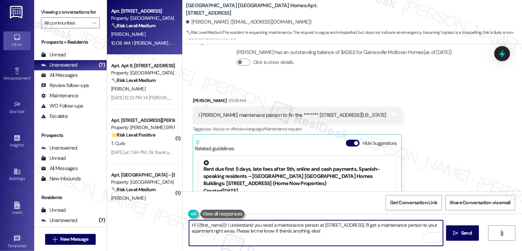
drag, startPoint x: 315, startPoint y: 226, endPoint x: 321, endPoint y: 235, distance: 10.5
click at [321, 234] on textarea "Hi {{first_name}}! I understand you need a maintenance person at 924 Midtown Wa…" at bounding box center [316, 234] width 254 height 26
paste textarea "could you let me know what specific issue you need help with so I can get the r…"
click at [318, 226] on textarea "Hi {{first_name}}! I understand you need a maintenance person. could you let me…" at bounding box center [316, 234] width 254 height 26
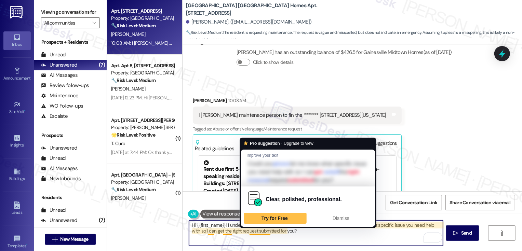
click at [294, 232] on textarea "Hi {{first_name}}! I understand you need a maintenance person. Could you let me…" at bounding box center [316, 234] width 254 height 26
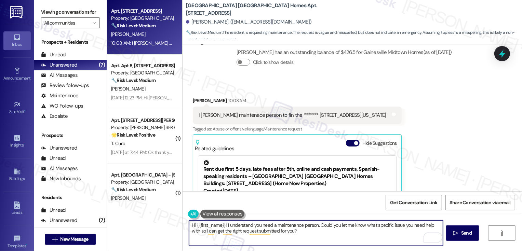
click at [326, 242] on textarea "Hi {{first_name}}! I understand you need a maintenance person. Could you let me…" at bounding box center [316, 234] width 254 height 26
click at [301, 228] on textarea "Hi {{first_name}}! I understand you need a maintenance person. Could you let me…" at bounding box center [316, 234] width 254 height 26
type textarea "Hi {{first_name}}! I understand you need a maintenance person. Could you let me…"
click at [463, 237] on span "Send" at bounding box center [466, 233] width 11 height 7
